Goal: Find specific fact: Find specific fact

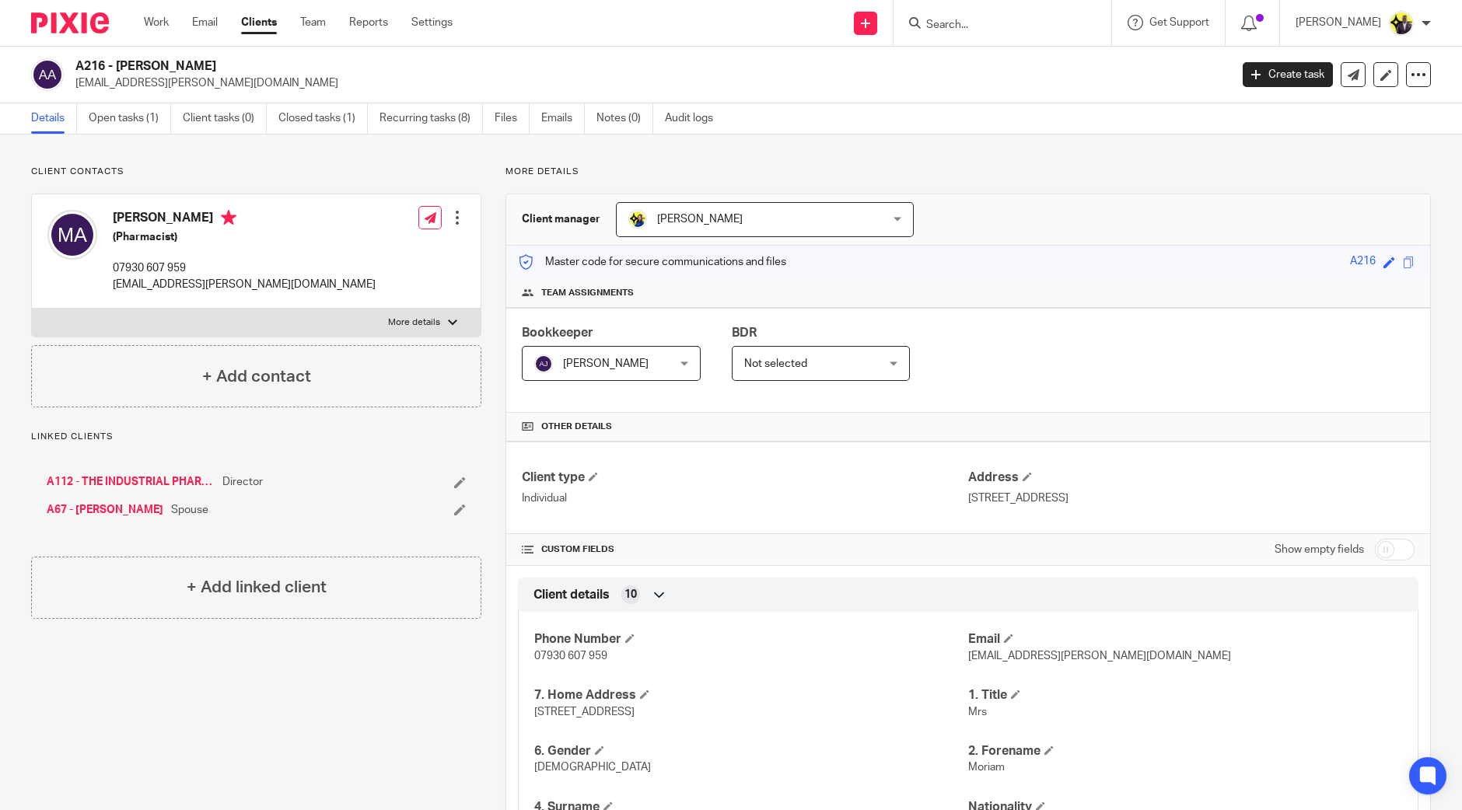
click at [1011, 28] on input "Search" at bounding box center [994, 26] width 140 height 14
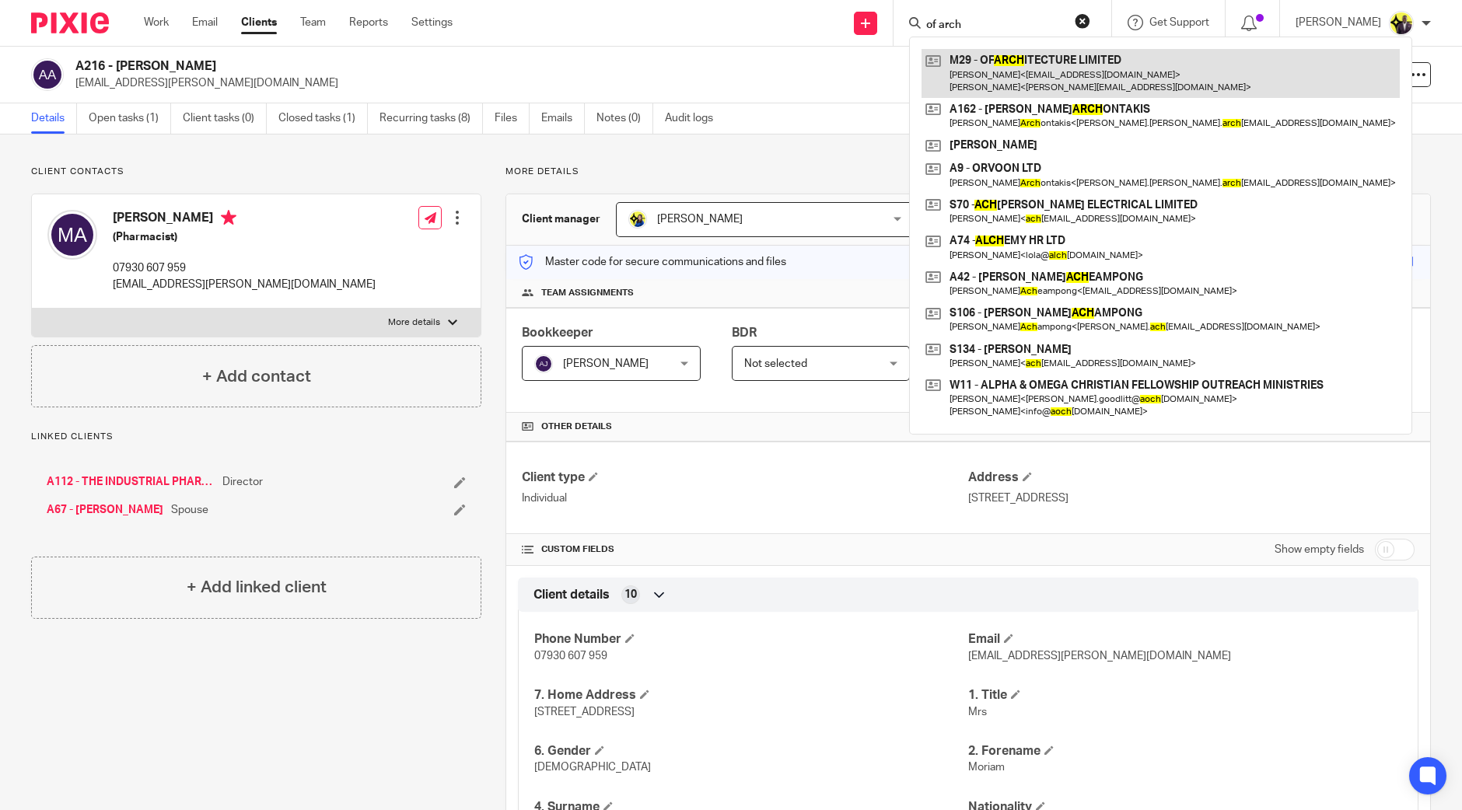
type input "of arch"
click at [1069, 66] on link at bounding box center [1160, 73] width 478 height 48
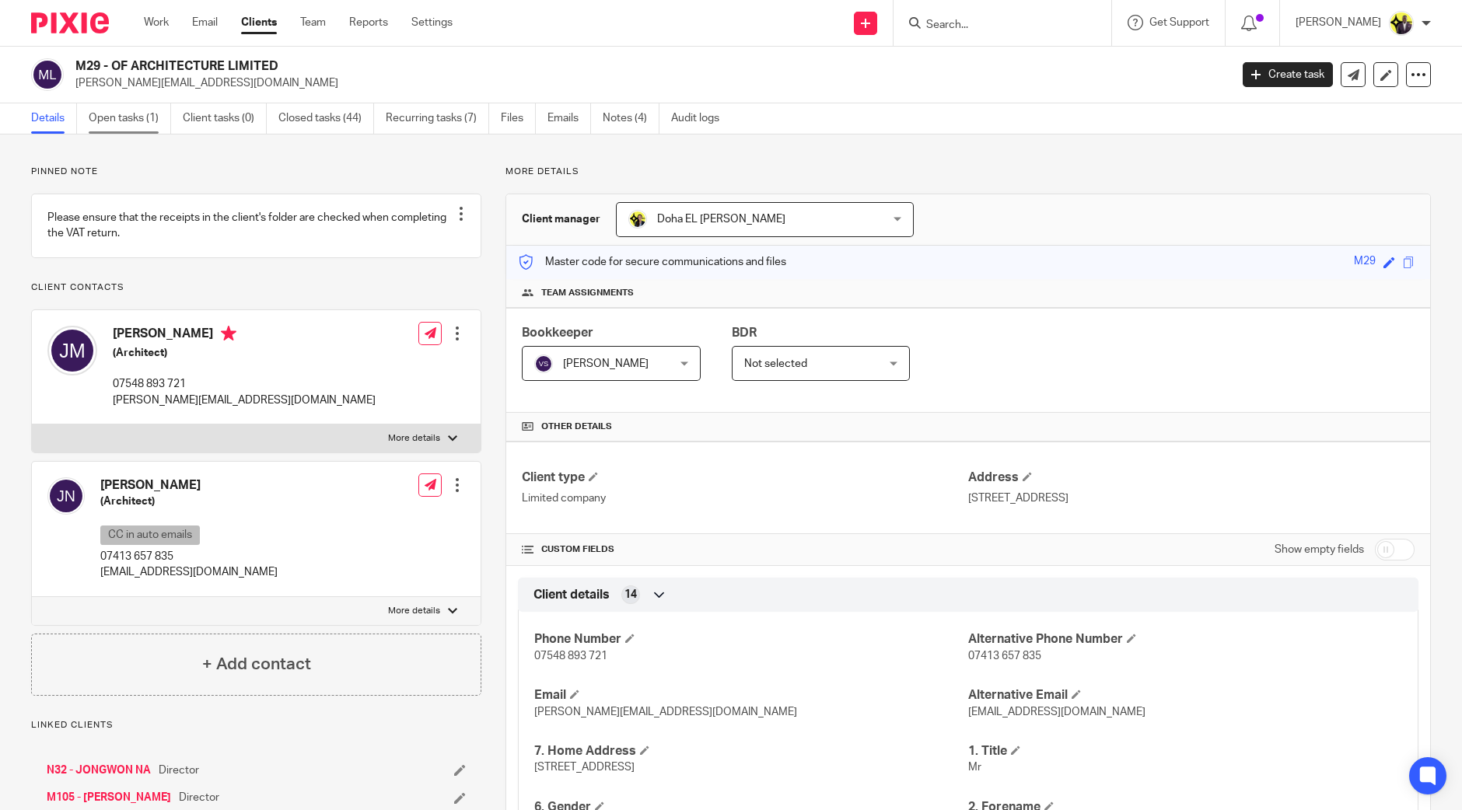
click at [123, 121] on link "Open tasks (1)" at bounding box center [130, 118] width 82 height 30
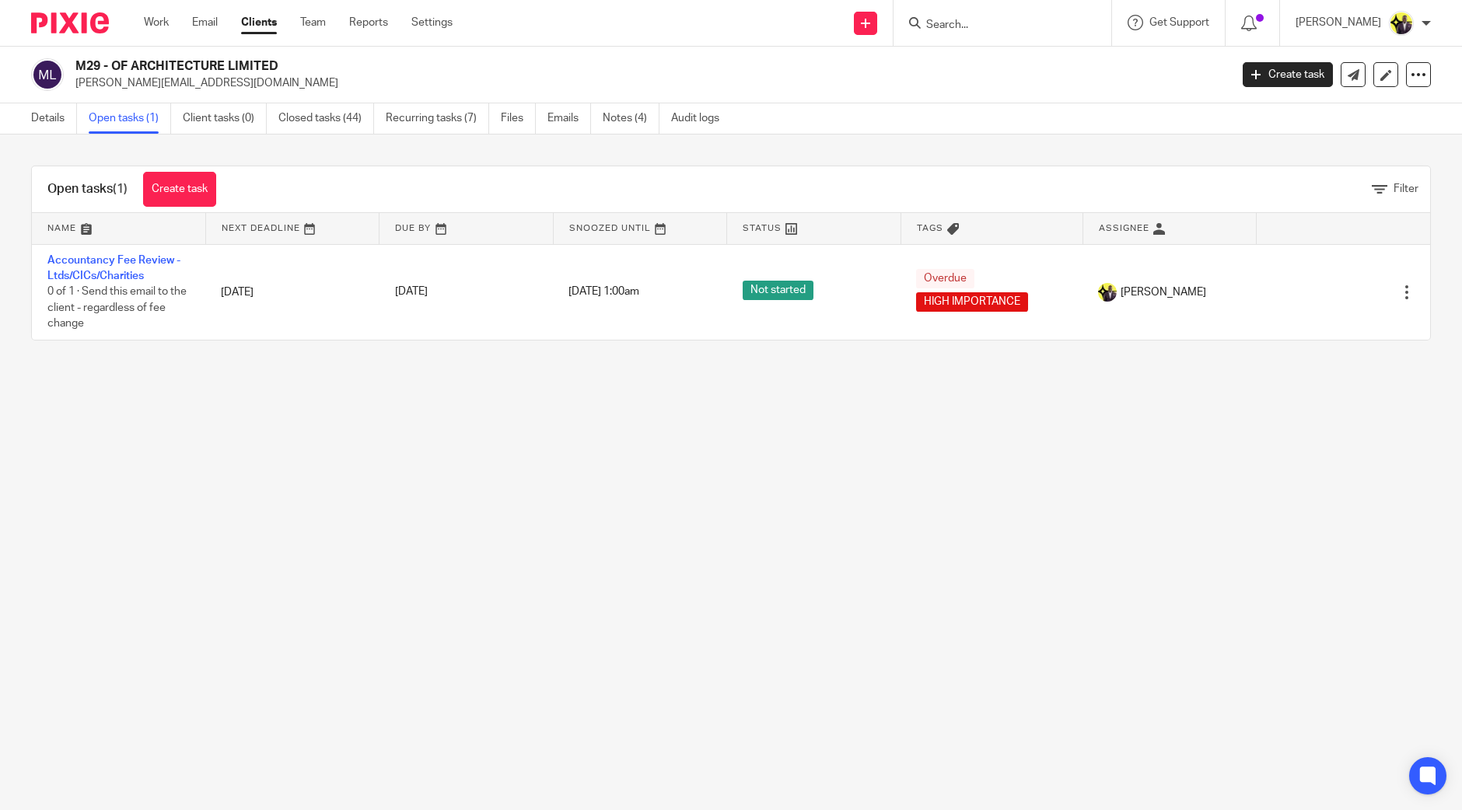
click at [245, 540] on main "M29 - OF ARCHITECTURE LIMITED james@studio-of.co.uk Create task Update from Com…" at bounding box center [731, 405] width 1462 height 810
click at [594, 581] on main "M29 - OF ARCHITECTURE LIMITED james@studio-of.co.uk Create task Update from Com…" at bounding box center [731, 405] width 1462 height 810
click at [337, 120] on link "Closed tasks (44)" at bounding box center [326, 118] width 96 height 30
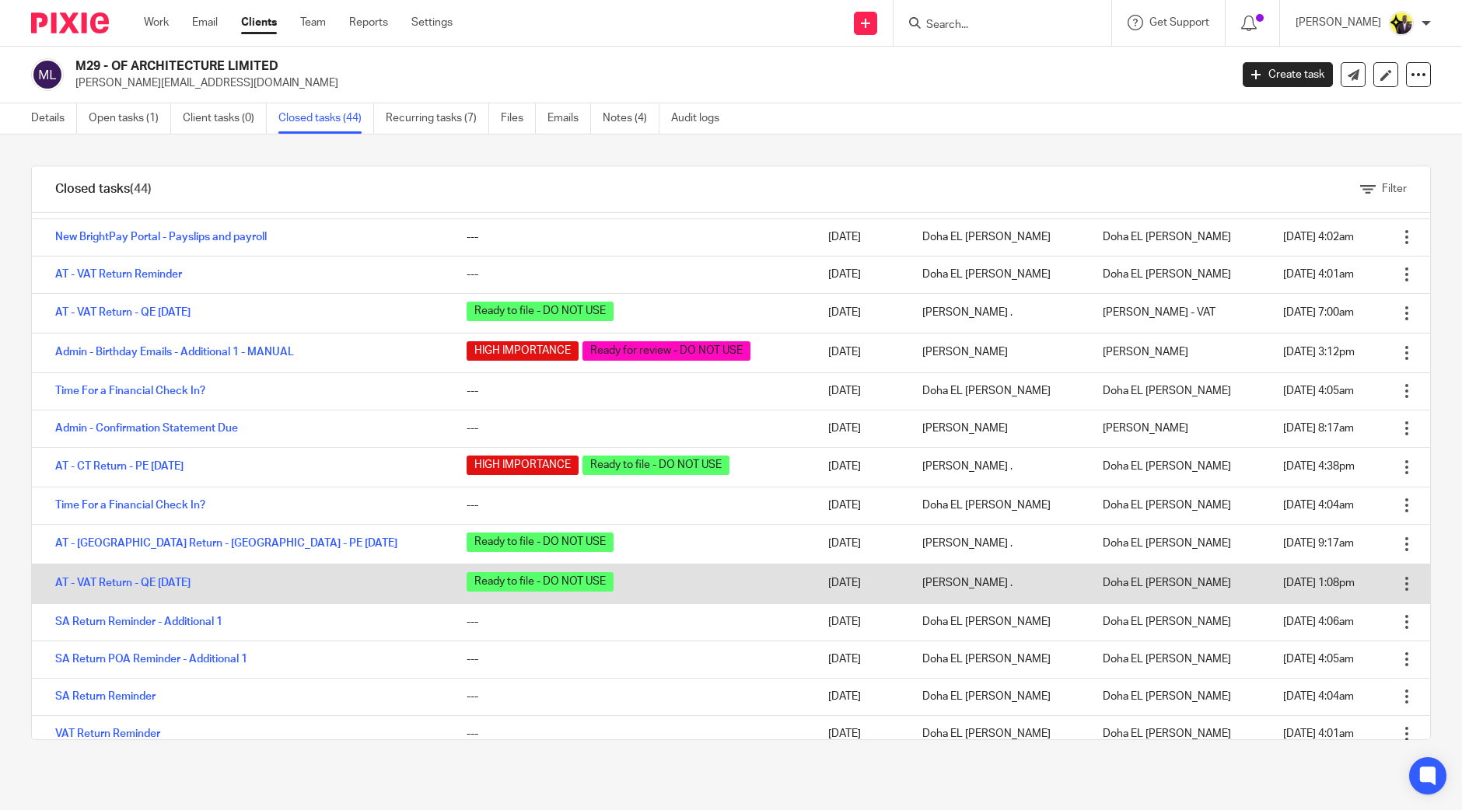
scroll to position [388, 0]
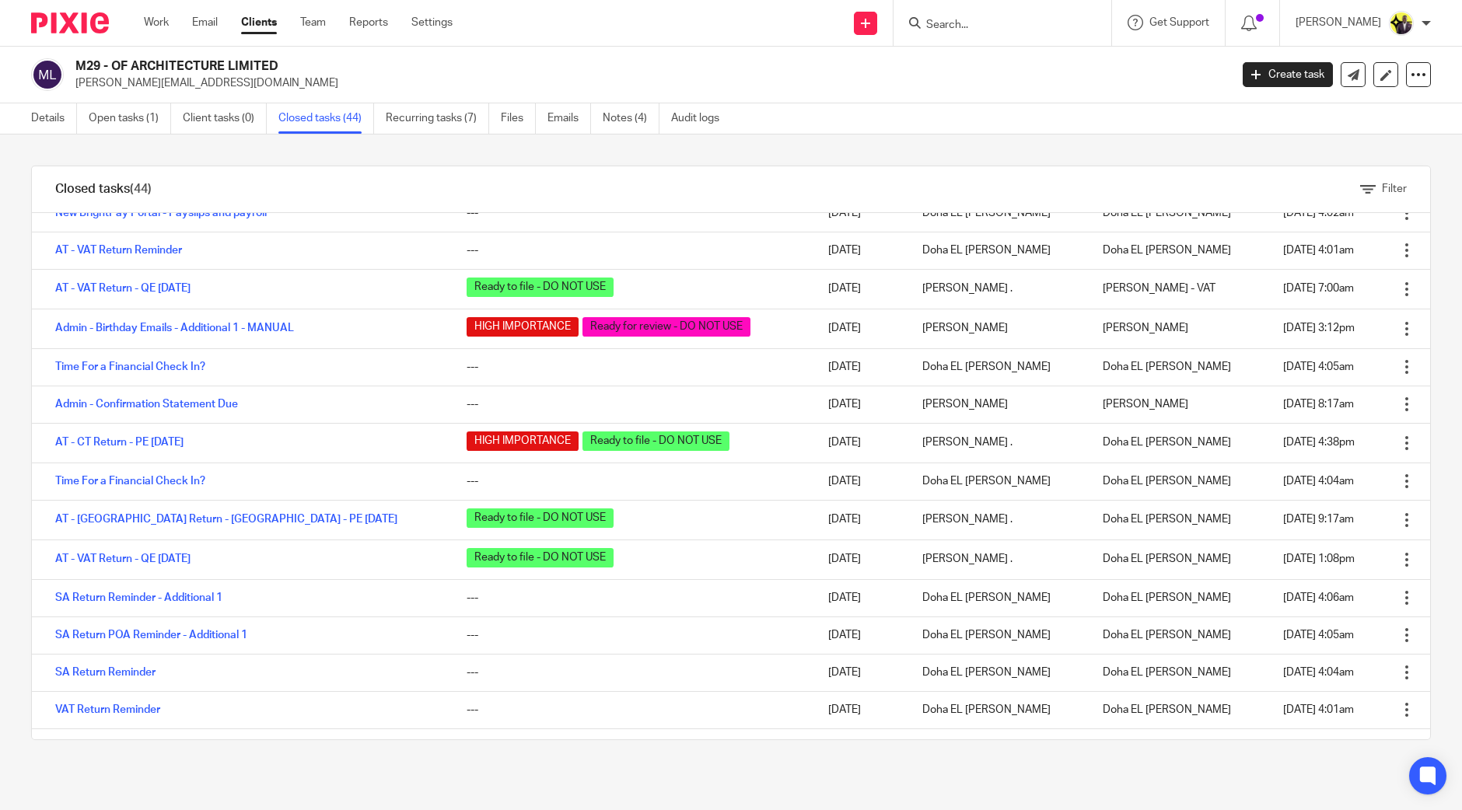
click at [281, 16] on ul "Work Email Clients Team Reports Settings" at bounding box center [310, 23] width 332 height 16
click at [250, 20] on link "Clients" at bounding box center [259, 23] width 36 height 16
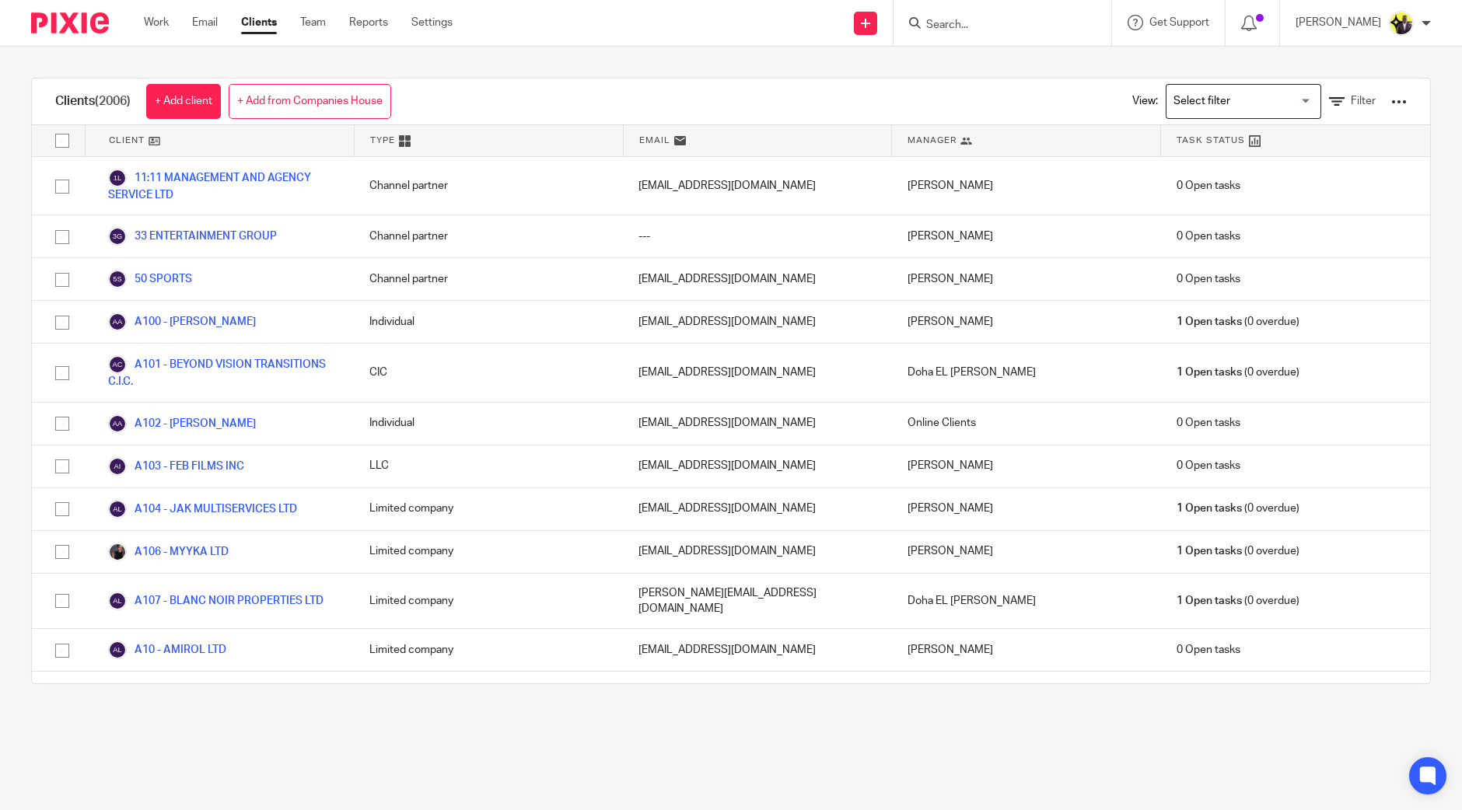
click at [1391, 101] on div at bounding box center [1399, 102] width 16 height 16
click at [1228, 180] on link "Export clients to CSV file" at bounding box center [1267, 182] width 216 height 23
click at [1015, 19] on input "Search" at bounding box center [994, 26] width 140 height 14
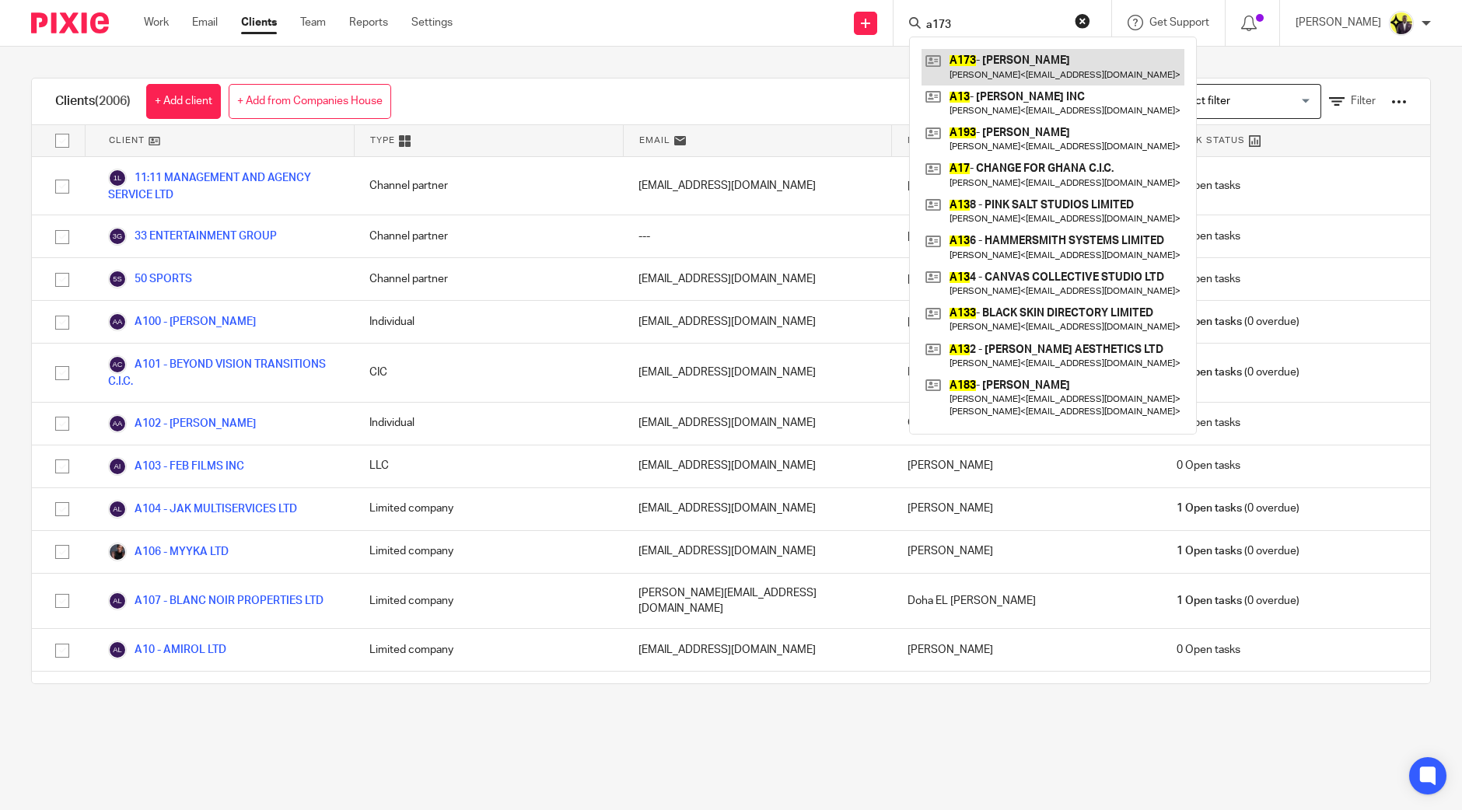
type input "a173"
click at [1103, 68] on link at bounding box center [1052, 67] width 263 height 36
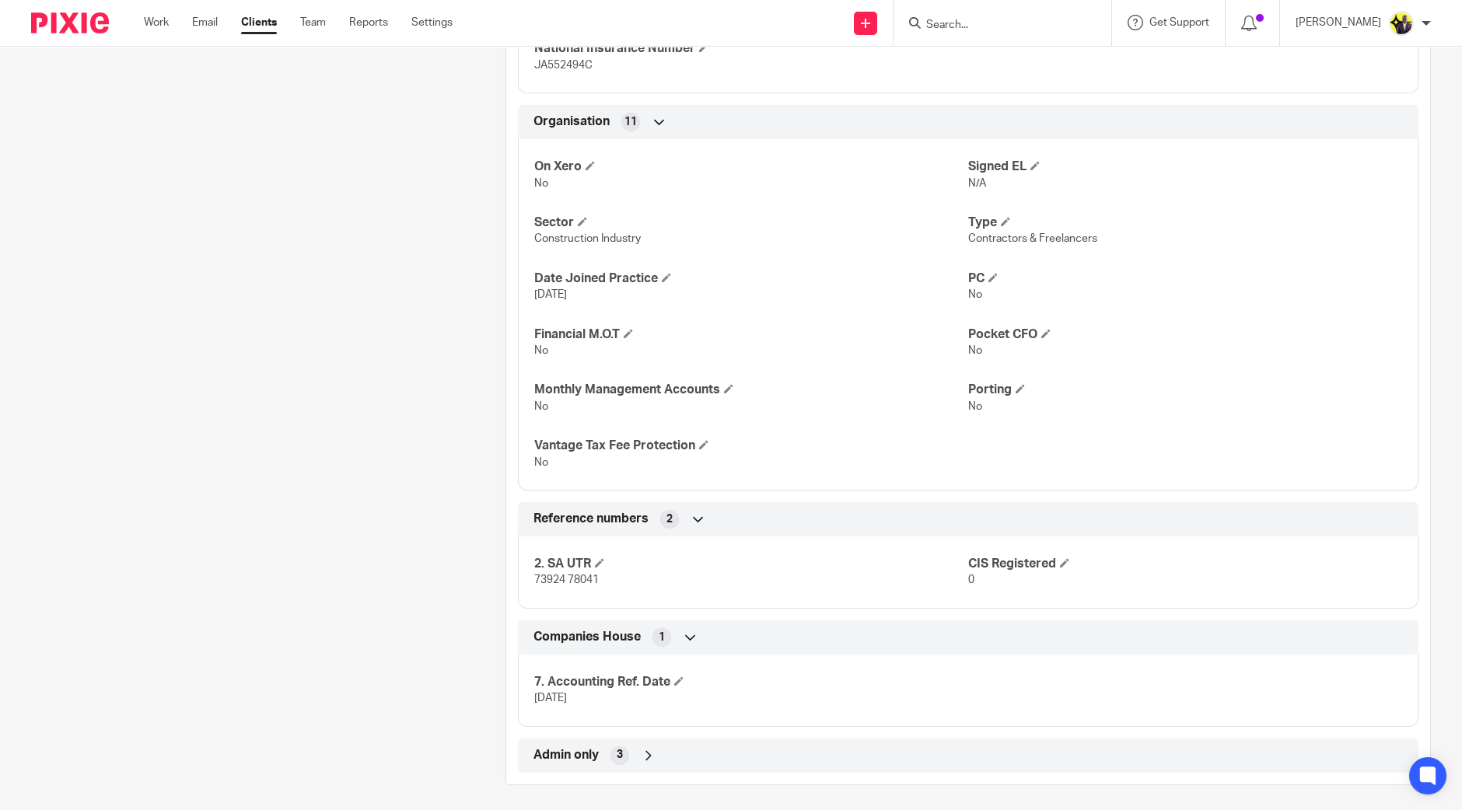
scroll to position [873, 0]
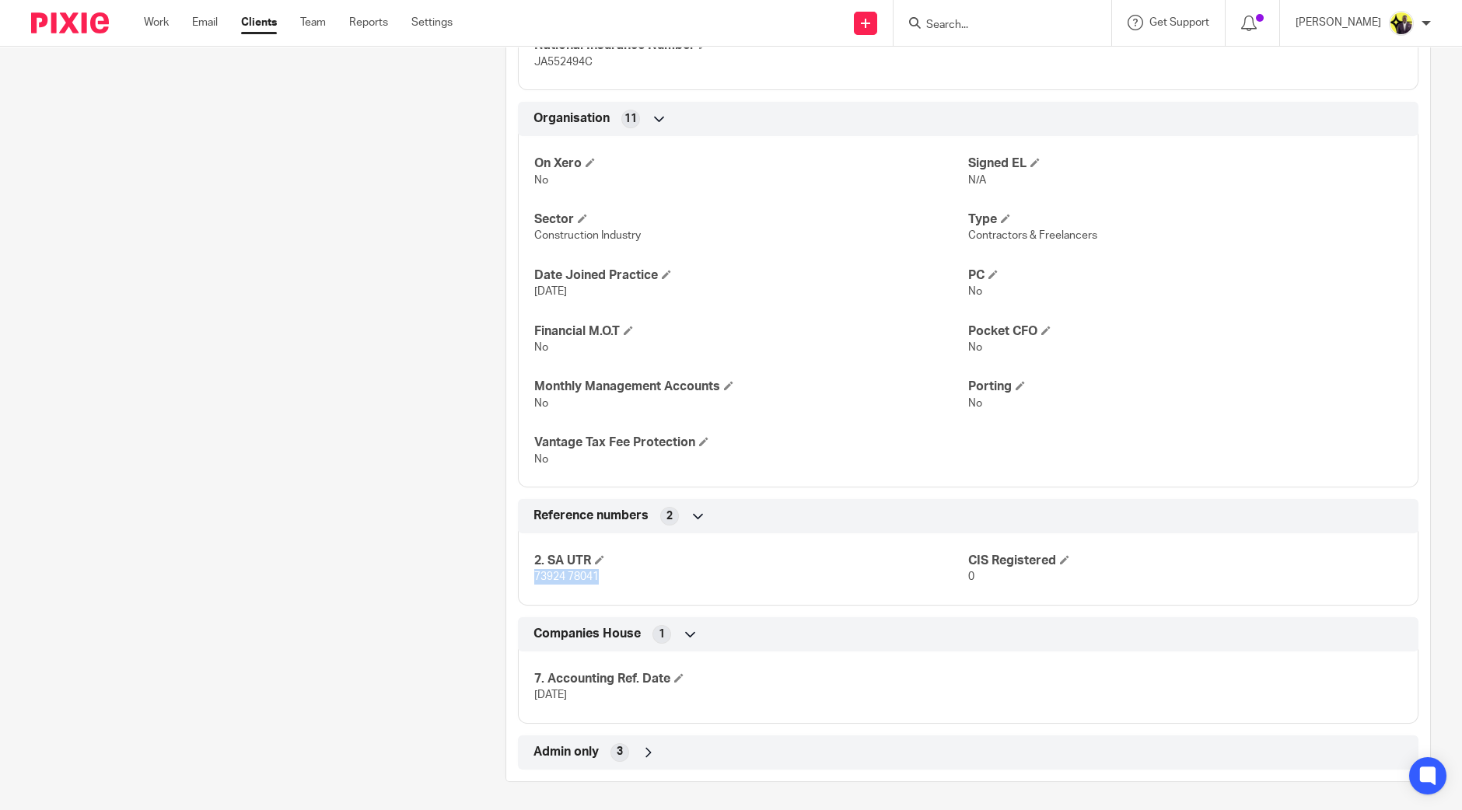
drag, startPoint x: 606, startPoint y: 574, endPoint x: 521, endPoint y: 576, distance: 84.8
click at [521, 576] on div "2. SA UTR 73924 78041 CIS Registered 0" at bounding box center [968, 564] width 900 height 84
copy span "73924 78041"
click at [382, 363] on div "Client contacts [PERSON_NAME] (Controls Software Engineer) 07885 296 057 [EMAIL…" at bounding box center [244, 38] width 474 height 1490
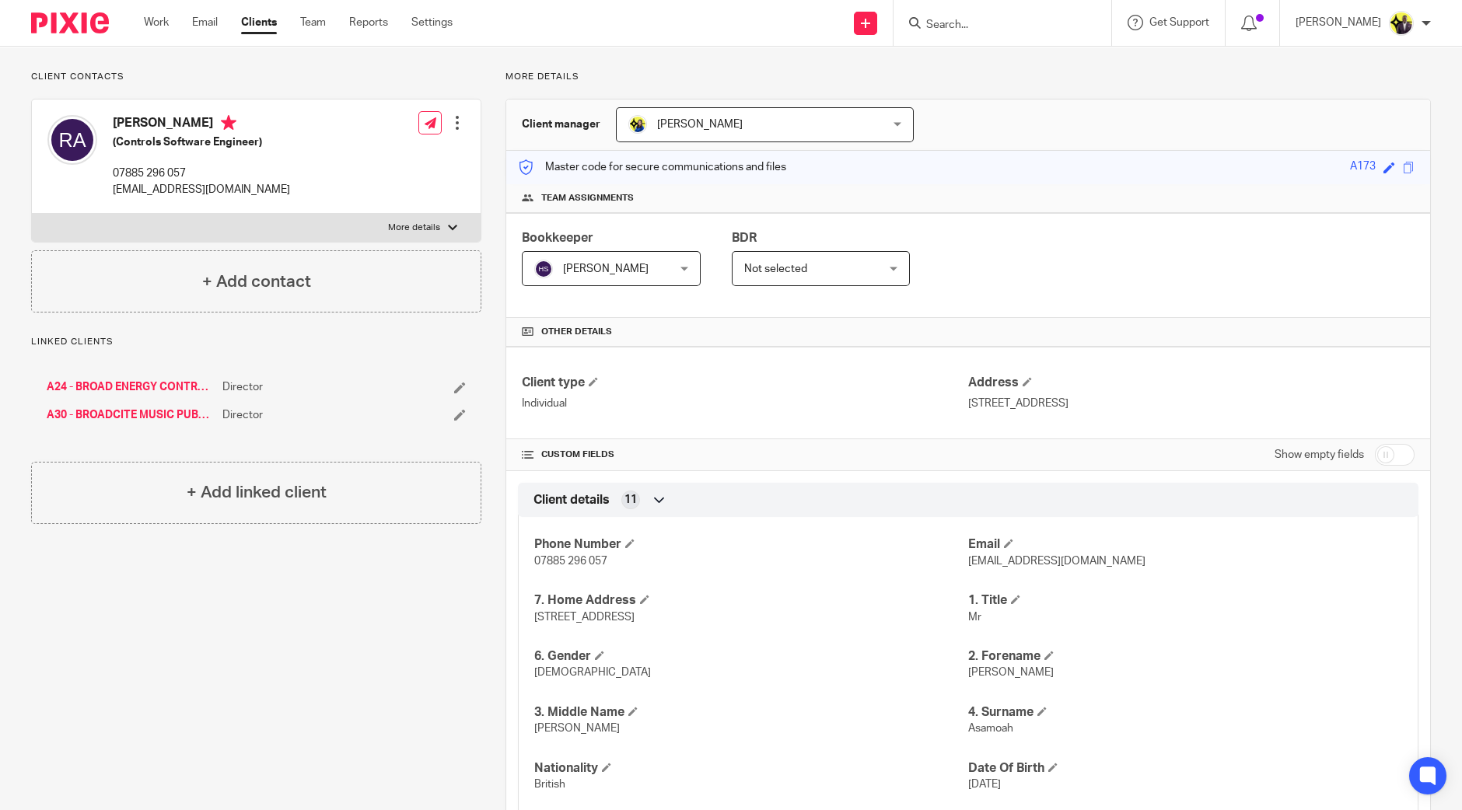
scroll to position [0, 0]
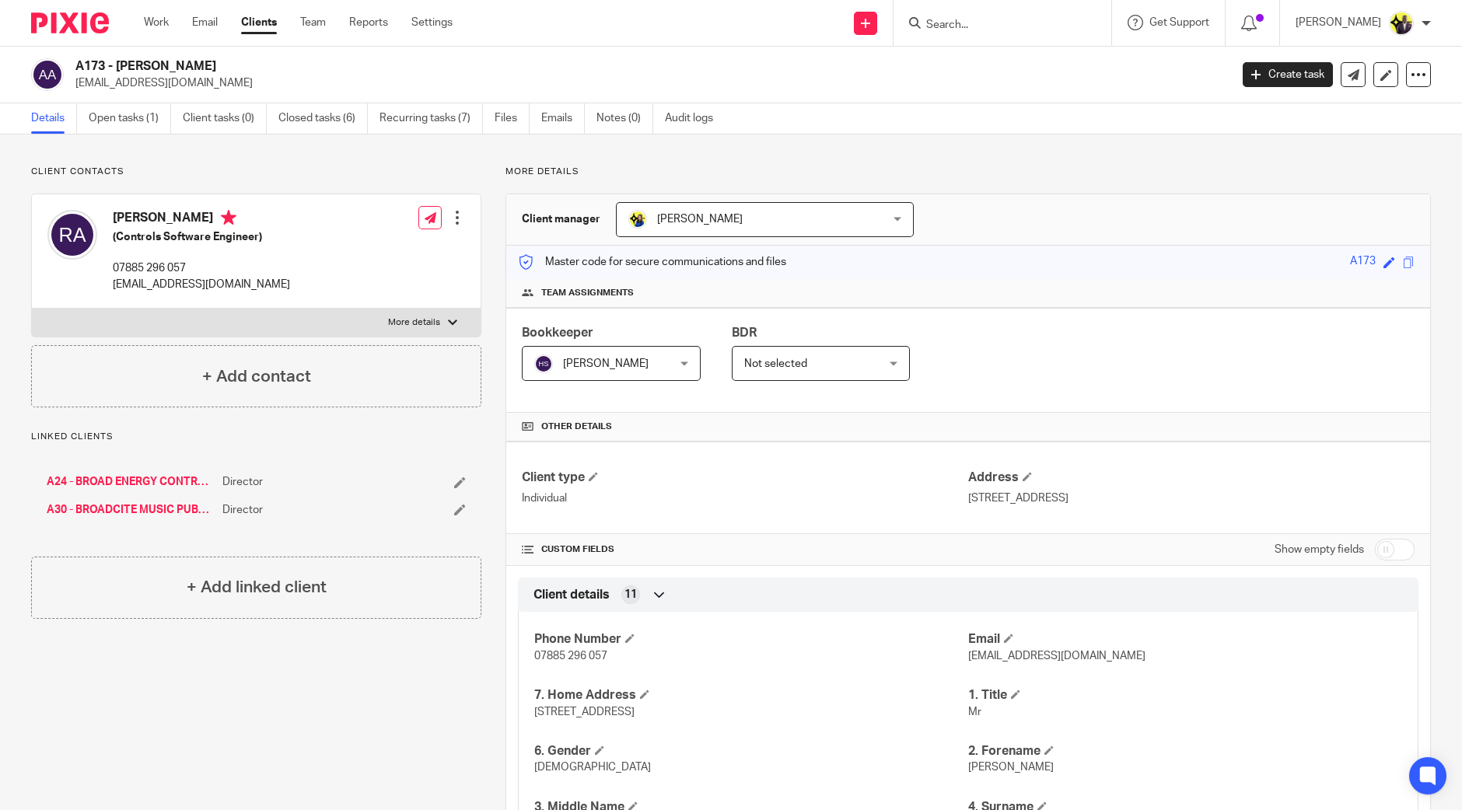
drag, startPoint x: 222, startPoint y: 72, endPoint x: 116, endPoint y: 68, distance: 105.8
click at [116, 68] on h2 "A173 - [PERSON_NAME]" at bounding box center [532, 66] width 915 height 16
copy h2 "[PERSON_NAME]"
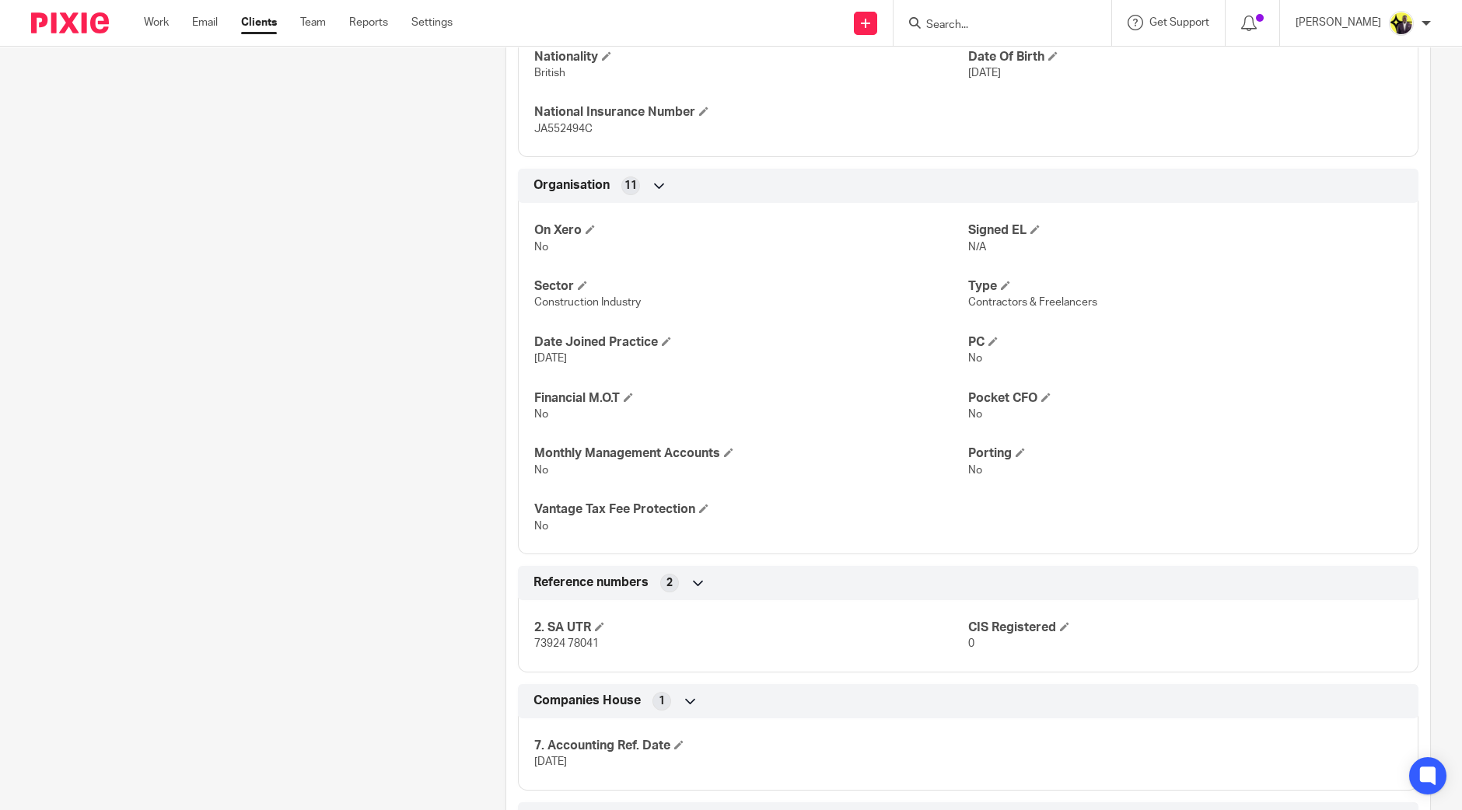
scroll to position [873, 0]
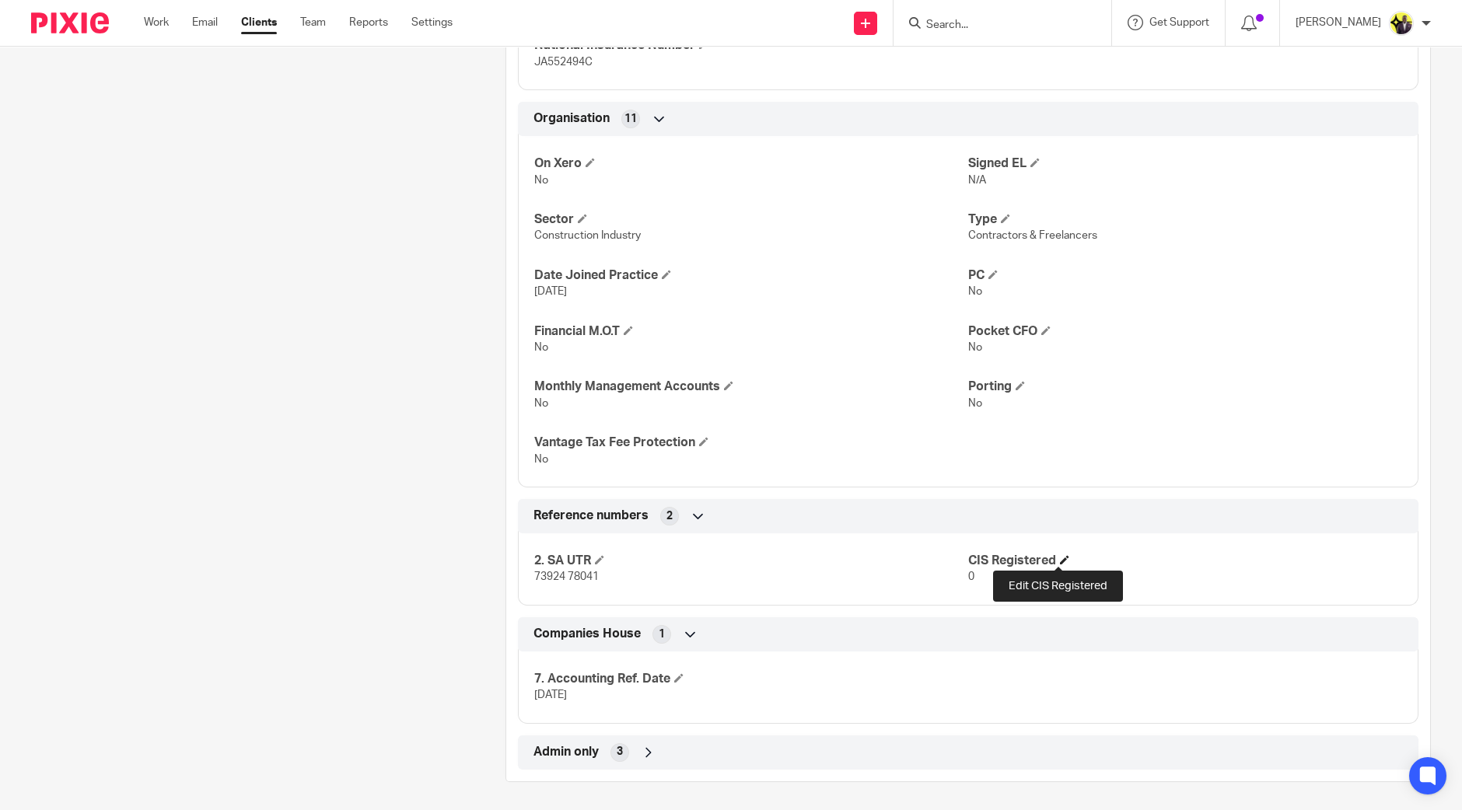
click at [1060, 555] on span at bounding box center [1064, 559] width 9 height 9
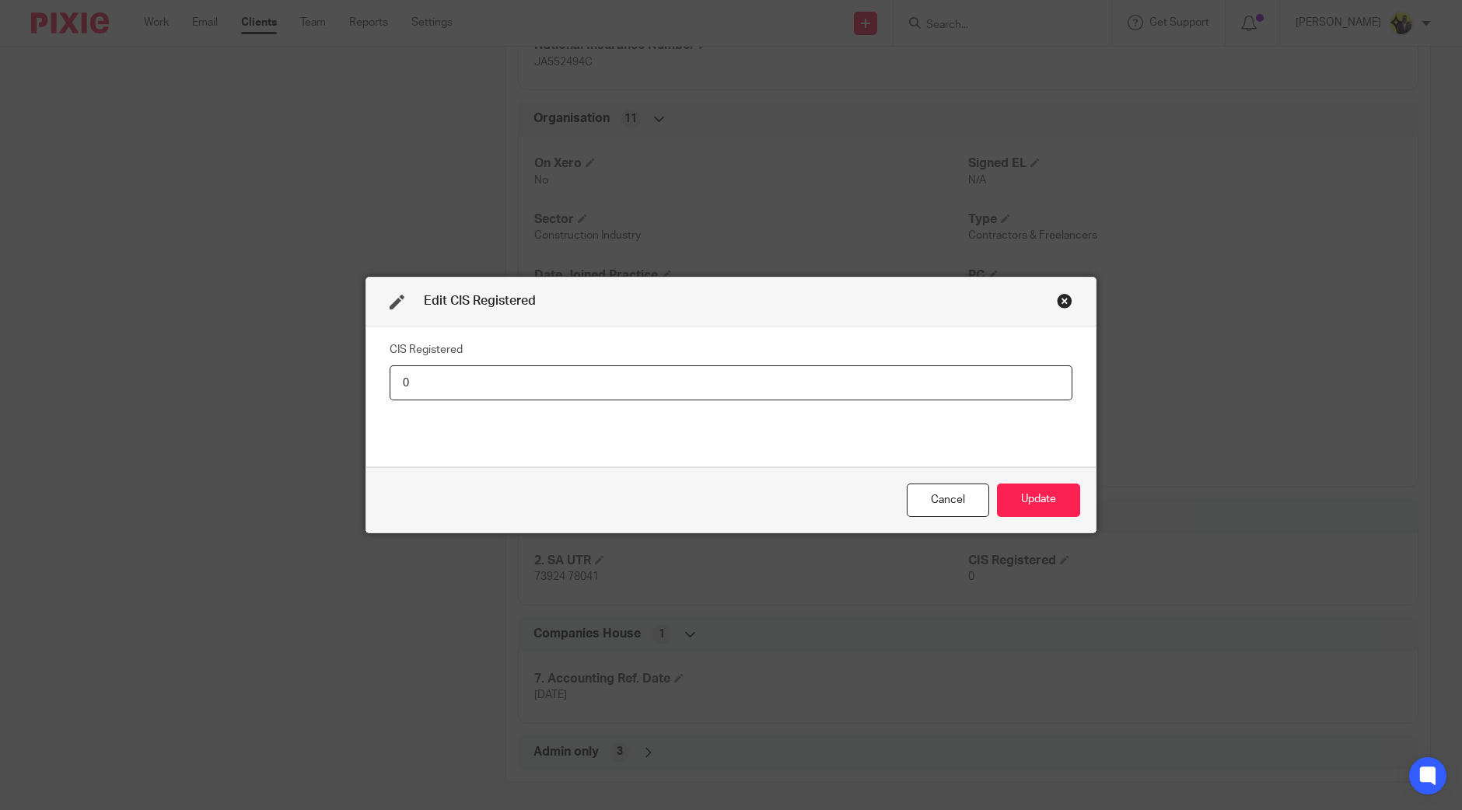
drag, startPoint x: 424, startPoint y: 386, endPoint x: 345, endPoint y: 384, distance: 79.3
click at [345, 384] on div "Edit CIS Registered CIS Registered 0 Cancel Update" at bounding box center [731, 405] width 1462 height 810
type input "Net - 20%"
click at [1029, 503] on button "Update" at bounding box center [1038, 500] width 83 height 33
